Goal: Information Seeking & Learning: Check status

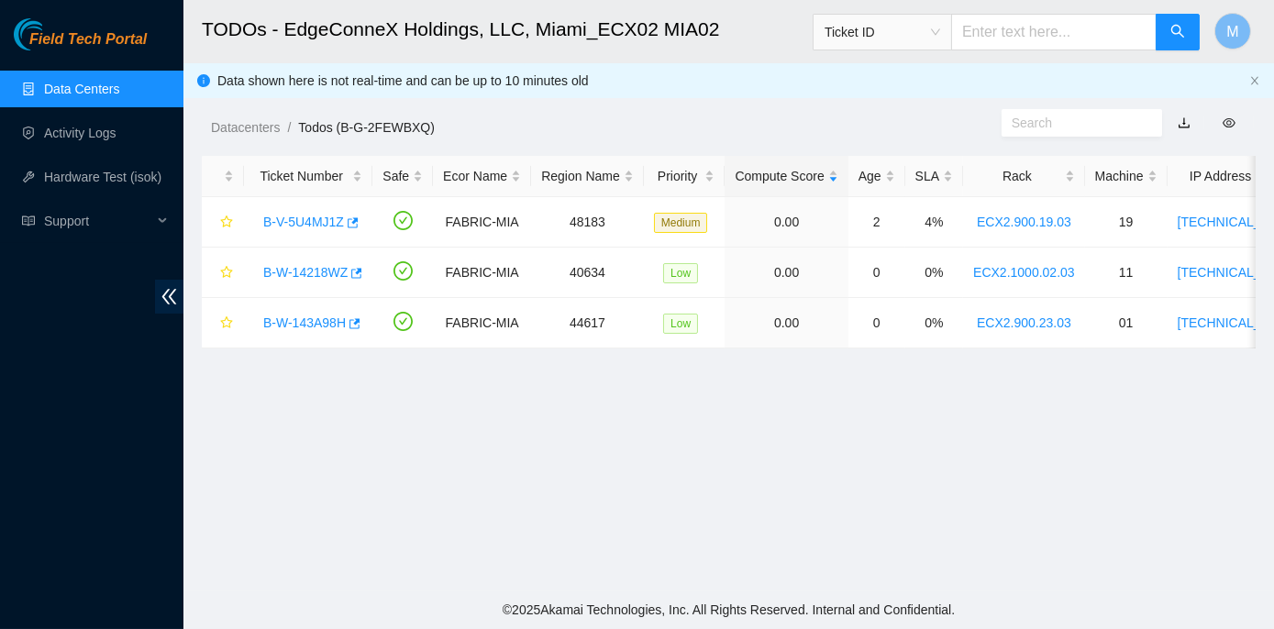
click at [73, 82] on link "Data Centers" at bounding box center [81, 89] width 75 height 15
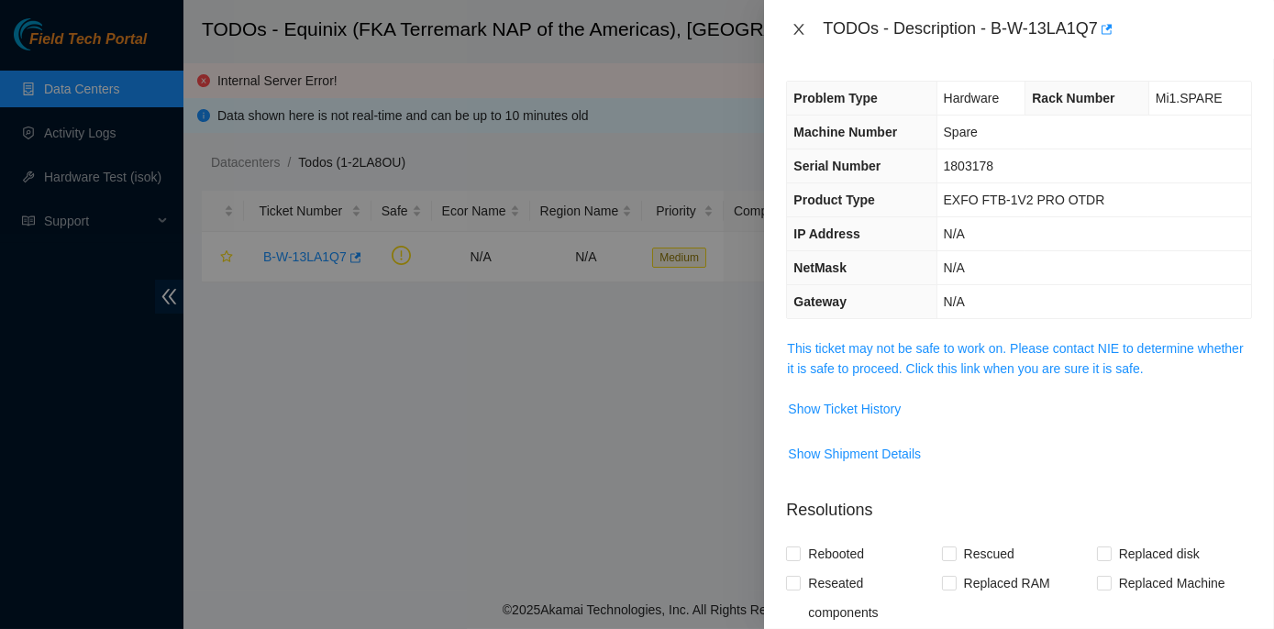
click at [797, 28] on icon "close" at bounding box center [799, 29] width 10 height 11
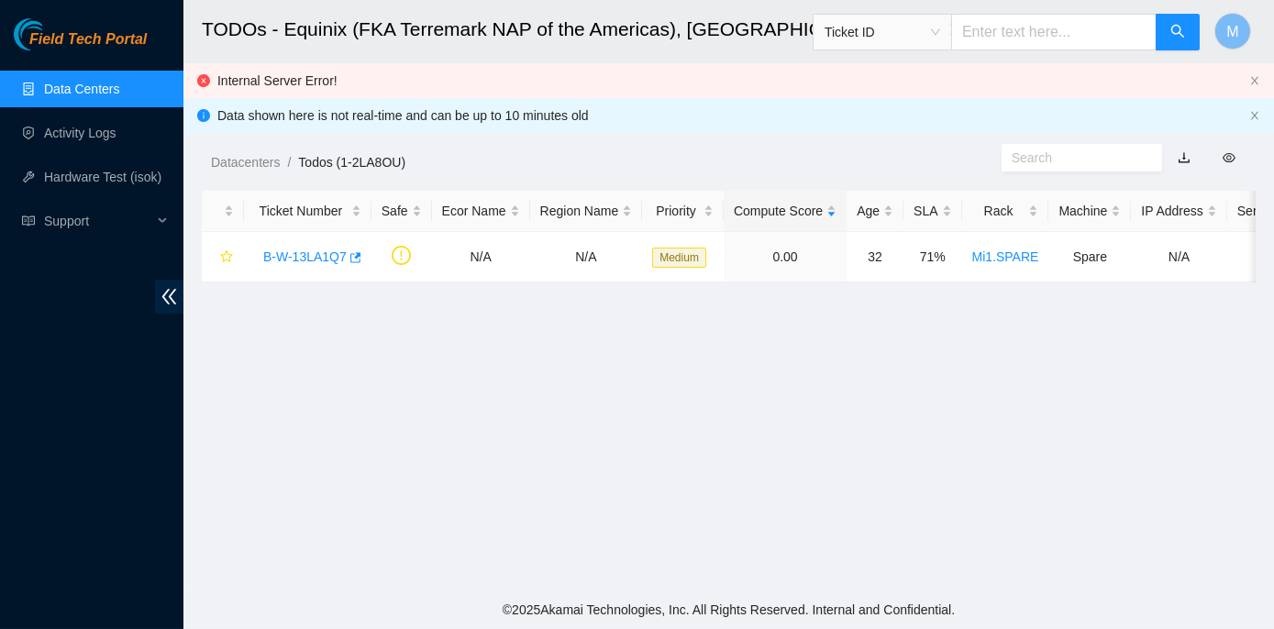
click at [61, 86] on link "Data Centers" at bounding box center [81, 89] width 75 height 15
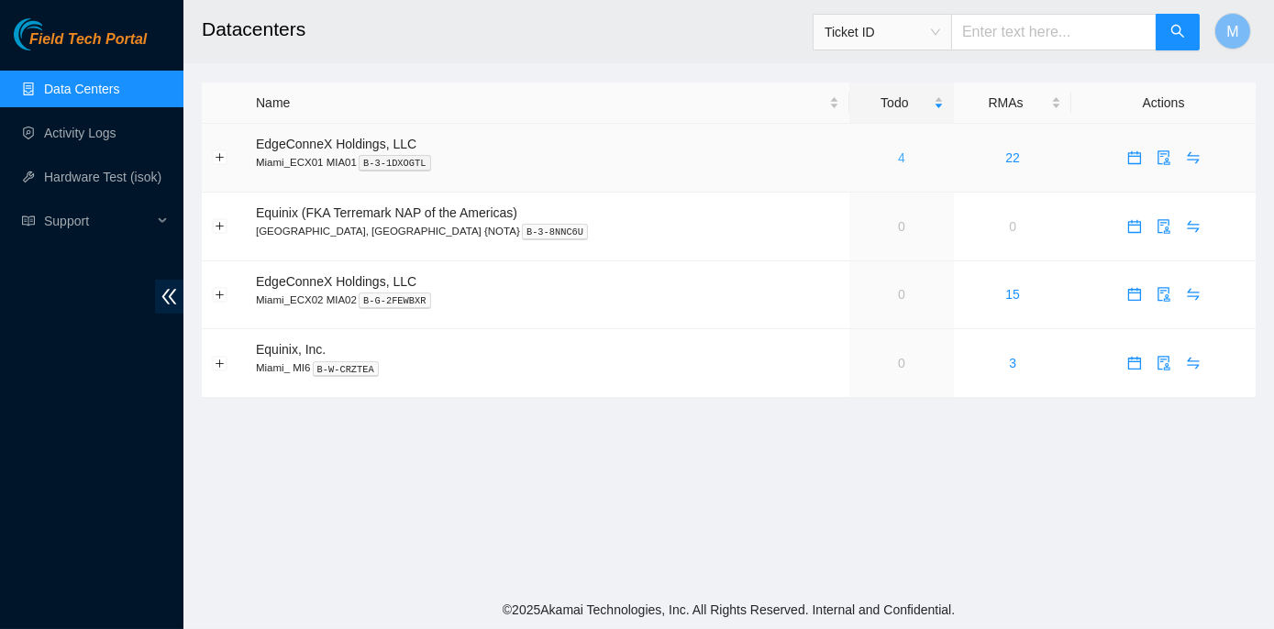
click at [898, 152] on link "4" at bounding box center [901, 157] width 7 height 15
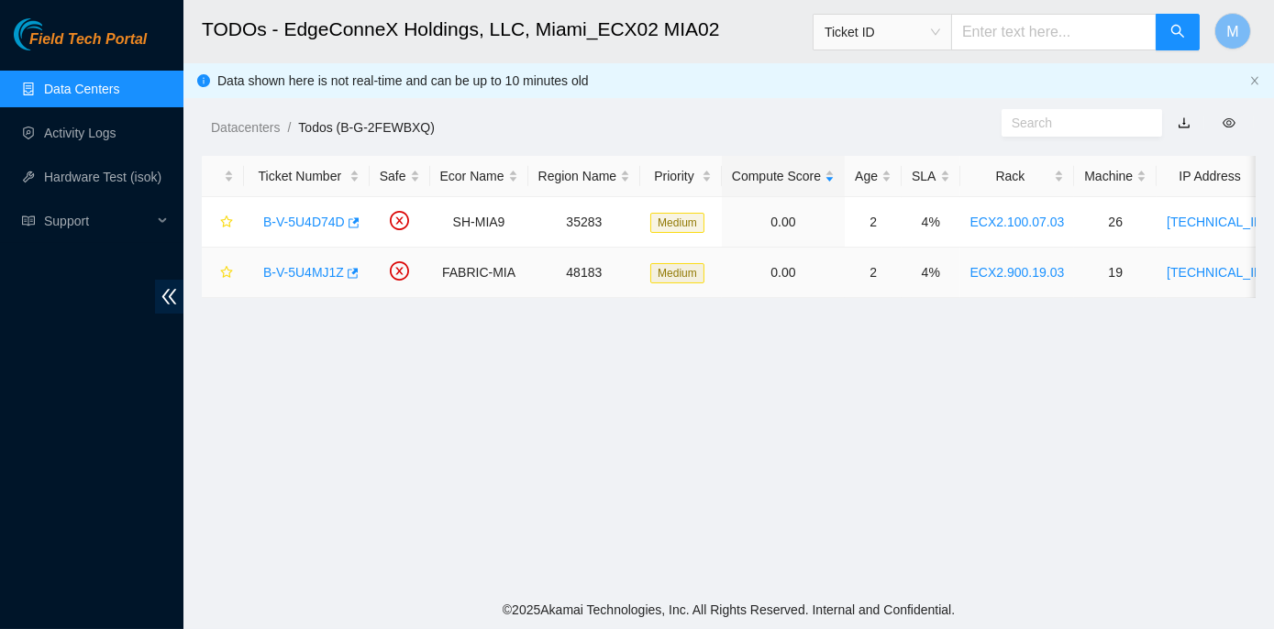
click at [295, 266] on link "B-V-5U4MJ1Z" at bounding box center [303, 272] width 81 height 15
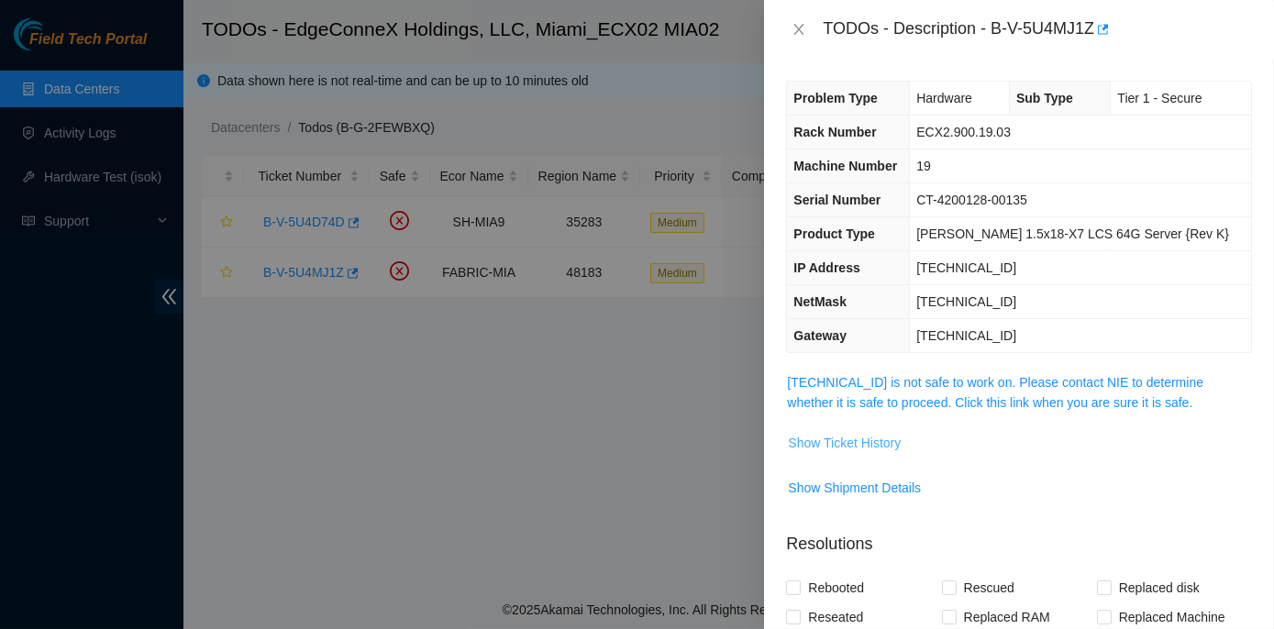
click at [828, 439] on span "Show Ticket History" at bounding box center [844, 443] width 113 height 20
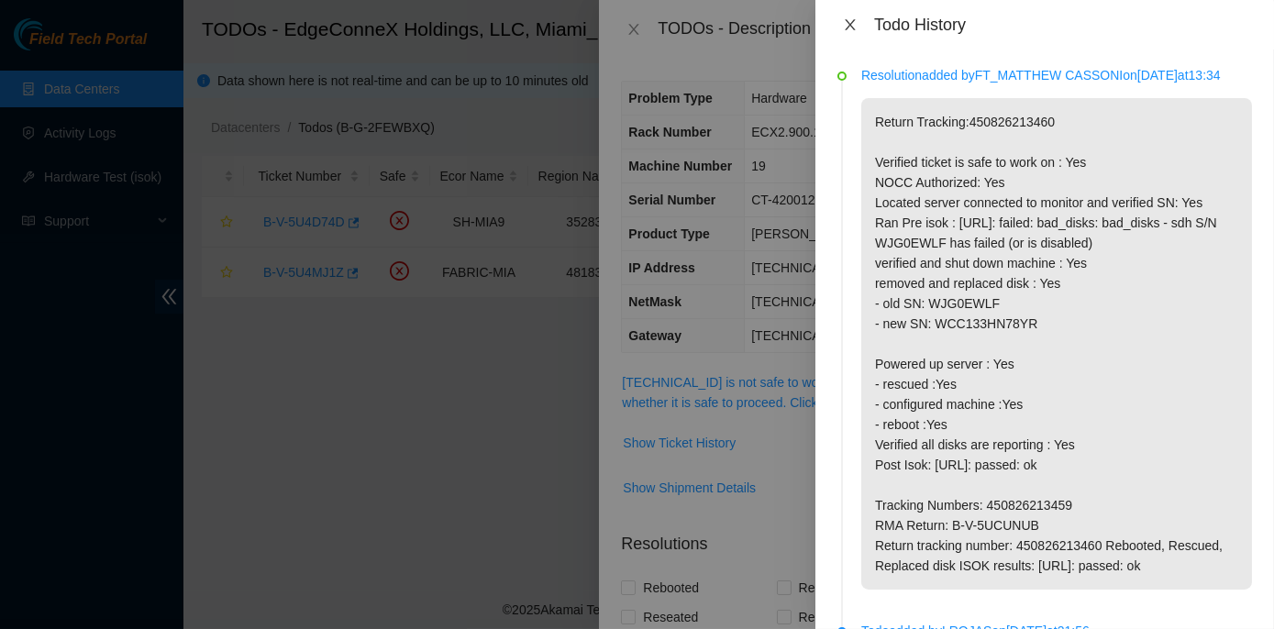
click at [850, 19] on icon "close" at bounding box center [850, 24] width 15 height 15
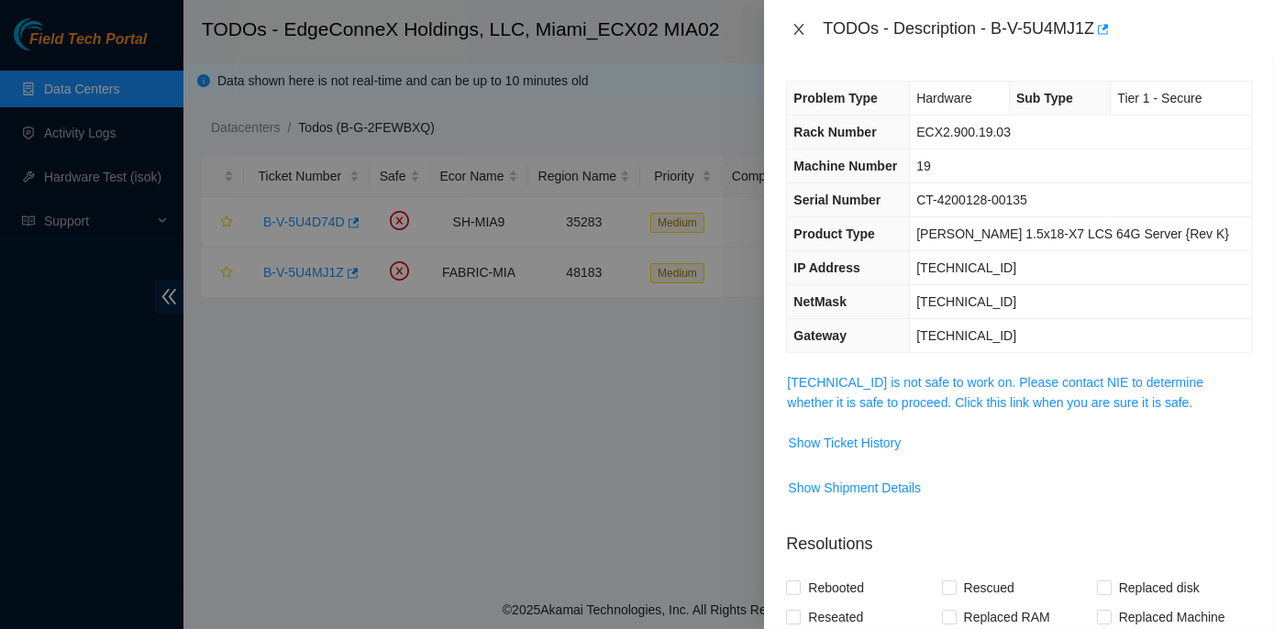
click at [800, 30] on icon "close" at bounding box center [799, 29] width 10 height 11
